Goal: Understand process/instructions

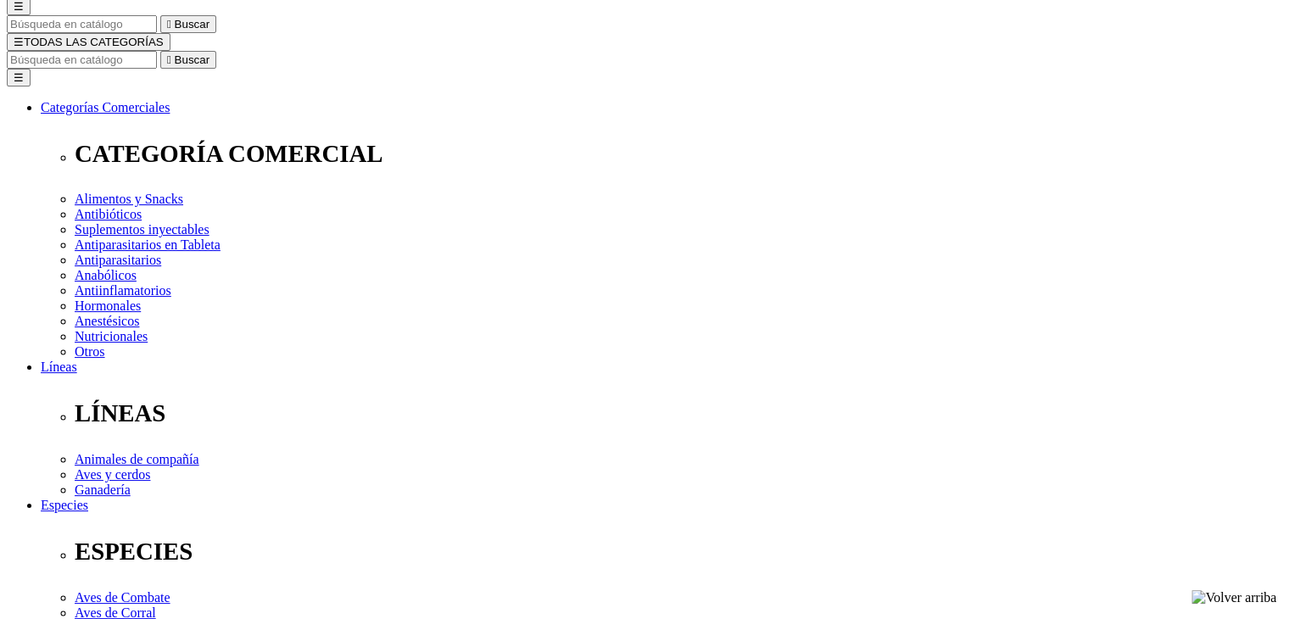
scroll to position [170, 0]
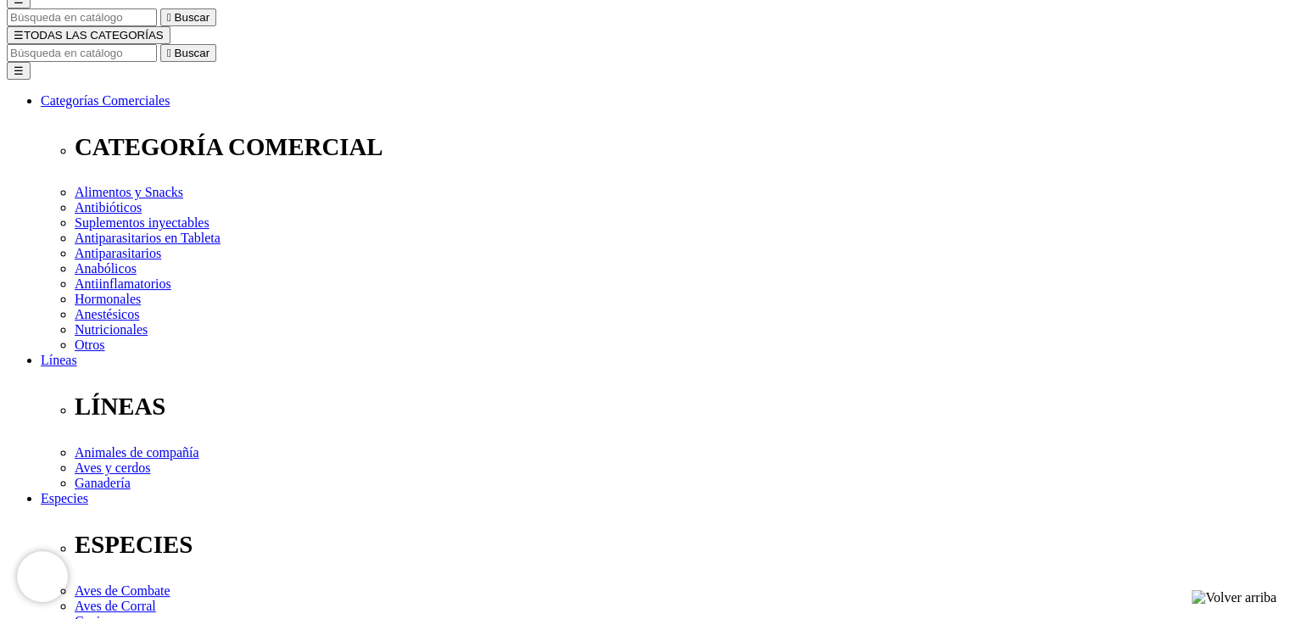
scroll to position [119, 0]
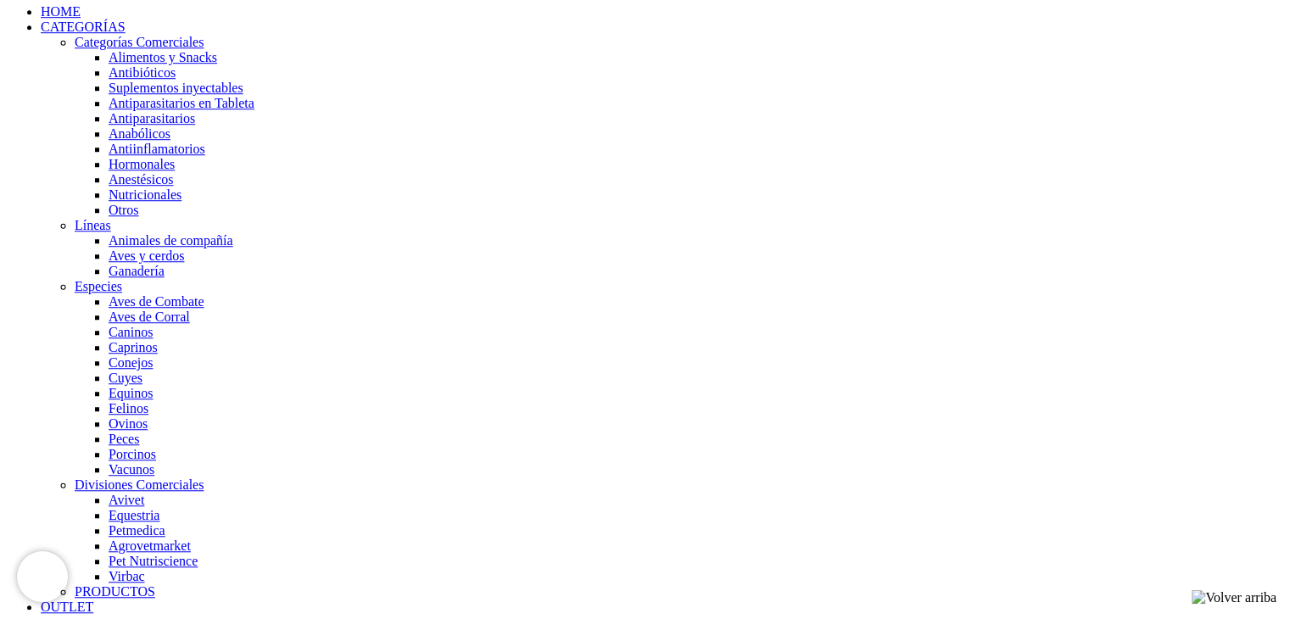
scroll to position [1259, 0]
